Goal: Information Seeking & Learning: Check status

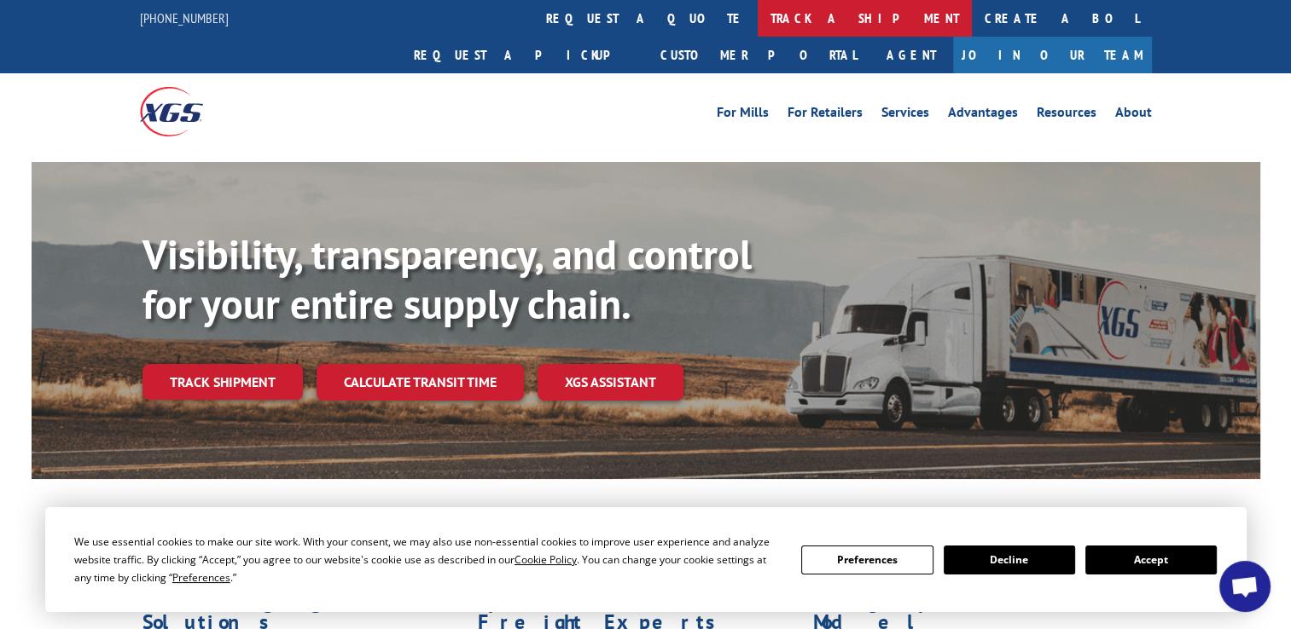
click at [757, 25] on link "track a shipment" at bounding box center [864, 18] width 214 height 37
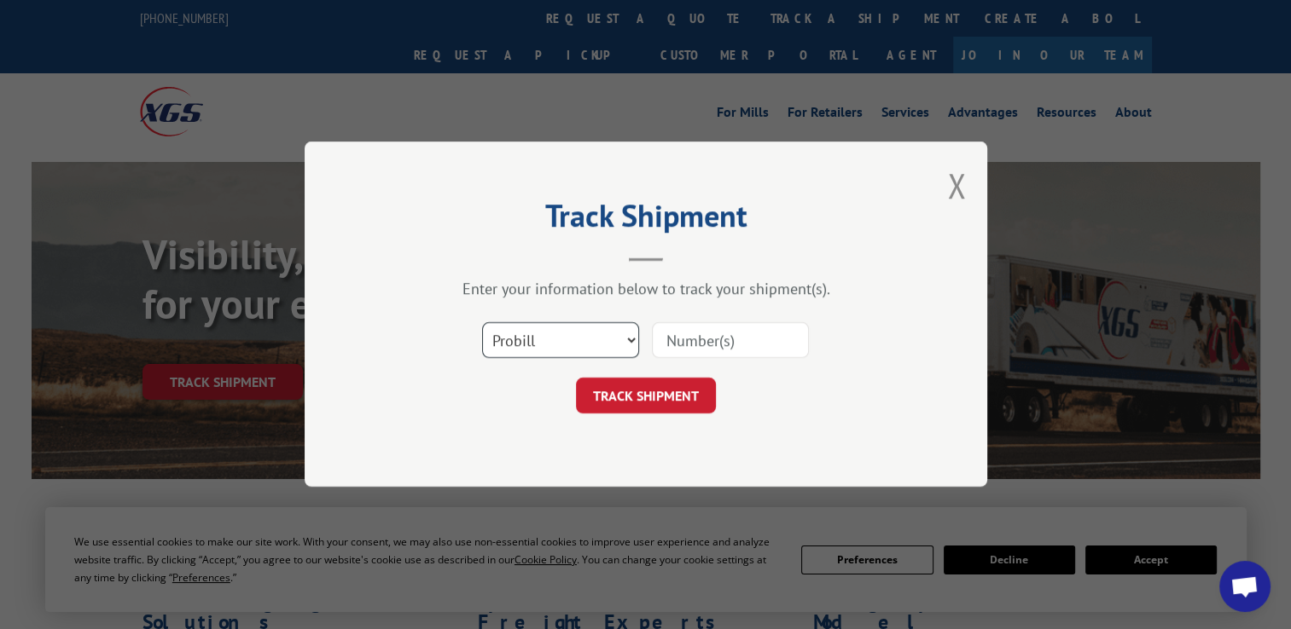
click at [558, 339] on select "Select category... Probill BOL PO" at bounding box center [560, 341] width 157 height 36
select select "po"
click at [482, 323] on select "Select category... Probill BOL PO" at bounding box center [560, 341] width 157 height 36
click at [717, 346] on input at bounding box center [730, 341] width 157 height 36
paste input "28509270"
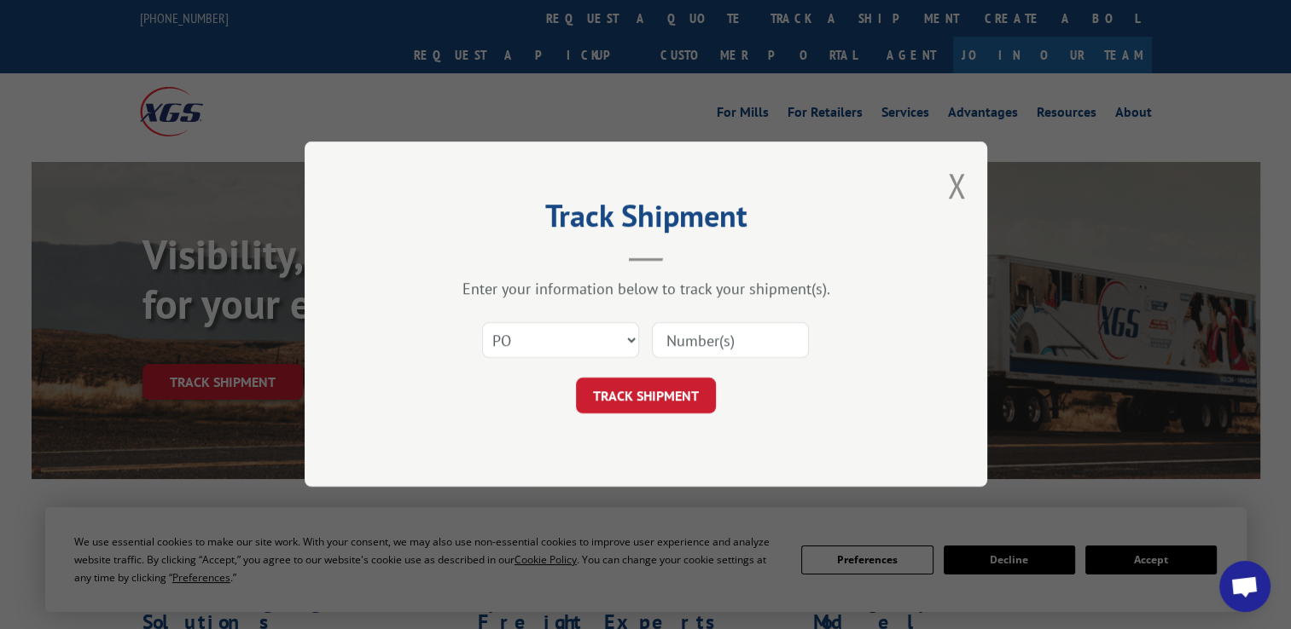
type input "28509270"
click button "TRACK SHIPMENT" at bounding box center [646, 397] width 140 height 36
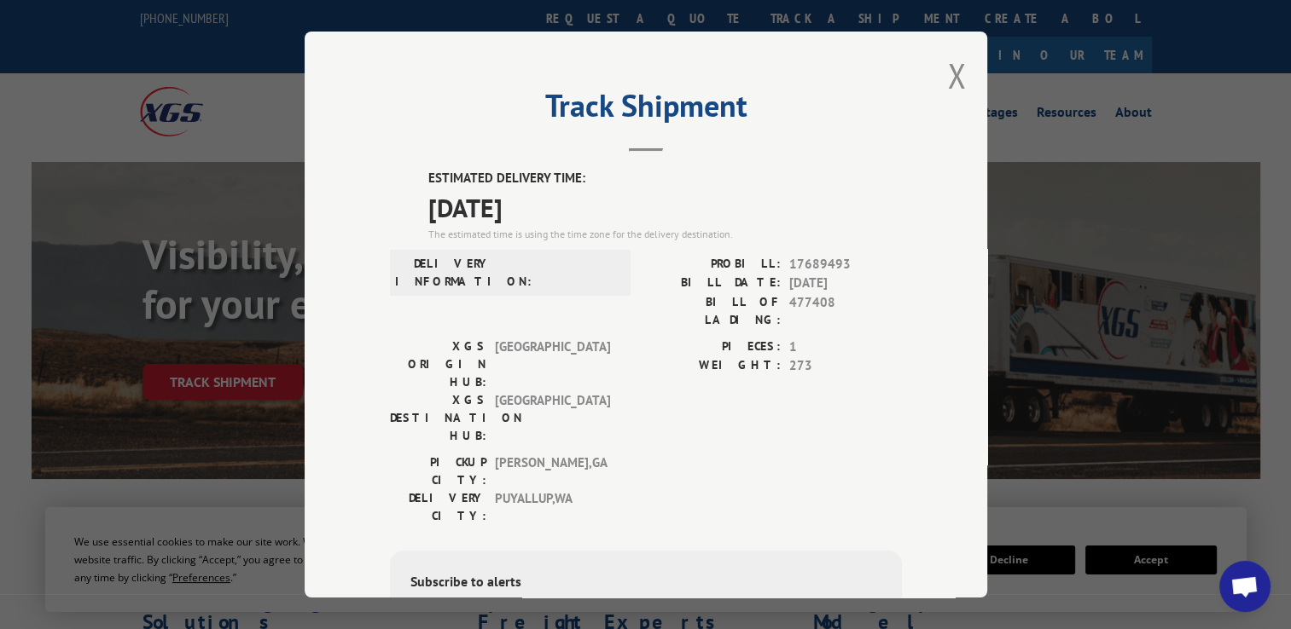
drag, startPoint x: 566, startPoint y: 194, endPoint x: 421, endPoint y: 169, distance: 147.9
click at [428, 169] on div "ESTIMATED DELIVERY TIME: [DATE] The estimated time is using the time zone for t…" at bounding box center [664, 205] width 473 height 73
copy div "ESTIMATED DELIVERY TIME: [DATE]"
